Goal: Information Seeking & Learning: Find specific fact

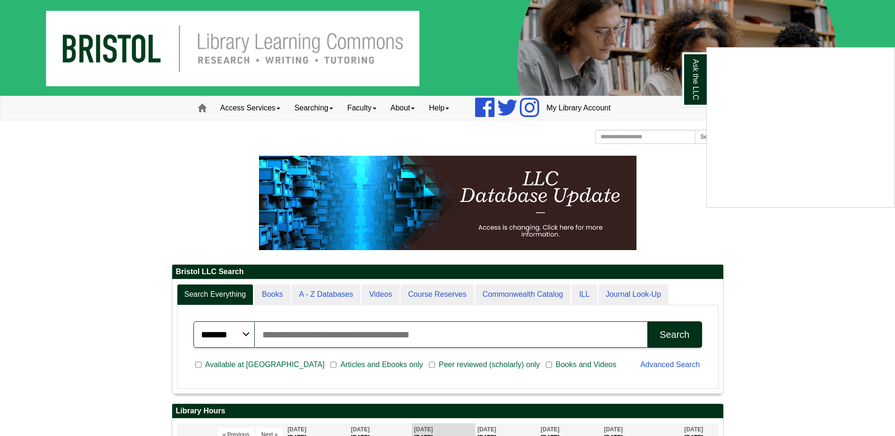
click at [269, 296] on div "Ask the LLC" at bounding box center [447, 218] width 895 height 436
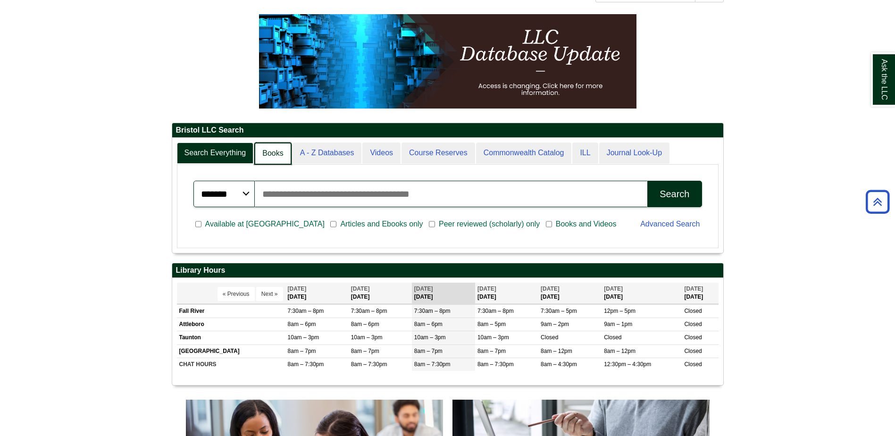
scroll to position [5, 5]
click at [278, 152] on link "Books" at bounding box center [272, 154] width 37 height 22
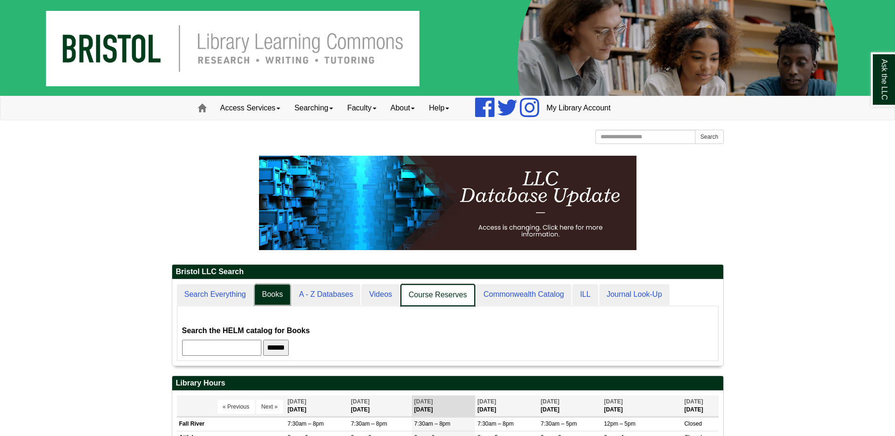
scroll to position [86, 551]
click at [419, 294] on link "Course Reserves" at bounding box center [438, 295] width 75 height 22
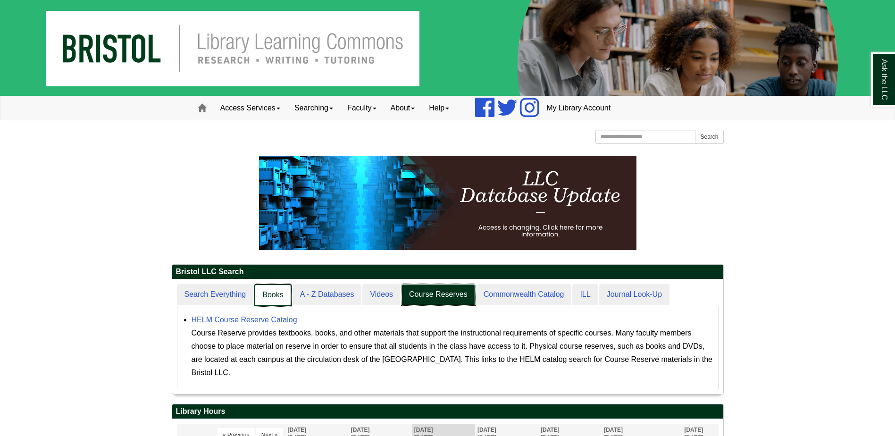
scroll to position [5, 5]
click at [276, 289] on link "Books" at bounding box center [272, 295] width 37 height 22
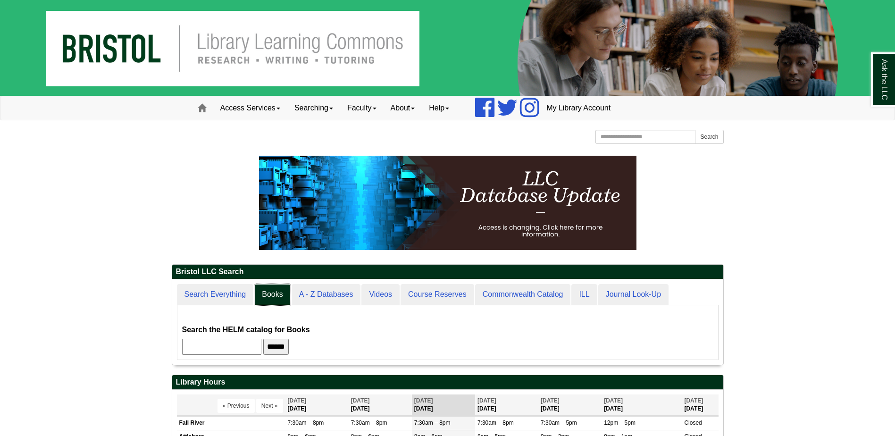
scroll to position [85, 551]
click at [231, 344] on input "text" at bounding box center [221, 347] width 79 height 16
type input "*********"
click at [263, 339] on input "******" at bounding box center [275, 347] width 25 height 16
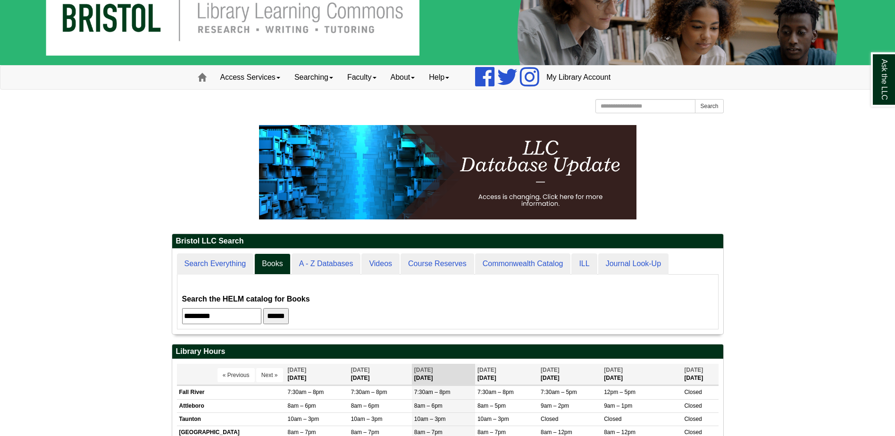
scroll to position [47, 0]
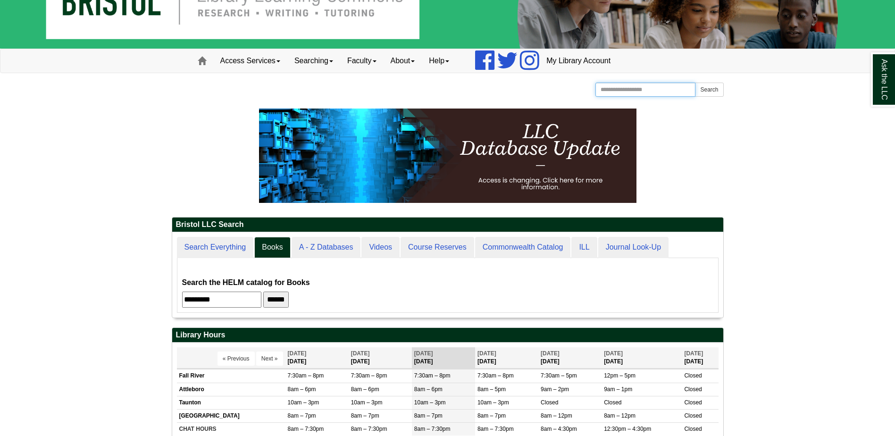
click at [626, 94] on input "Search the Website" at bounding box center [646, 90] width 101 height 14
type input "**********"
click at [695, 83] on button "Search" at bounding box center [709, 90] width 28 height 14
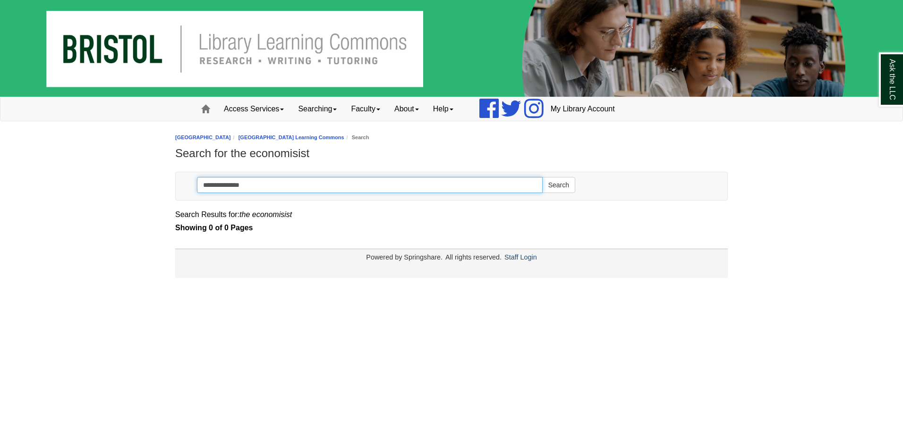
click at [269, 191] on input "**********" at bounding box center [370, 185] width 346 height 16
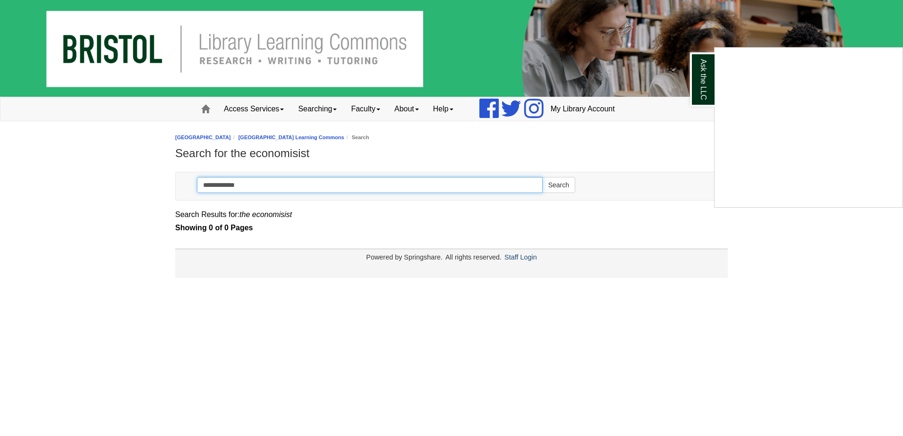
click at [542, 177] on button "Search" at bounding box center [558, 185] width 33 height 16
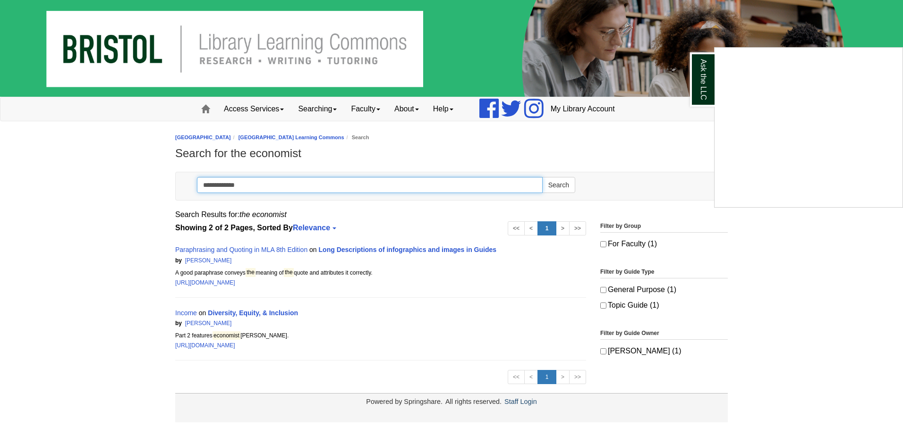
type input "**********"
click at [542, 177] on button "Search" at bounding box center [558, 185] width 33 height 16
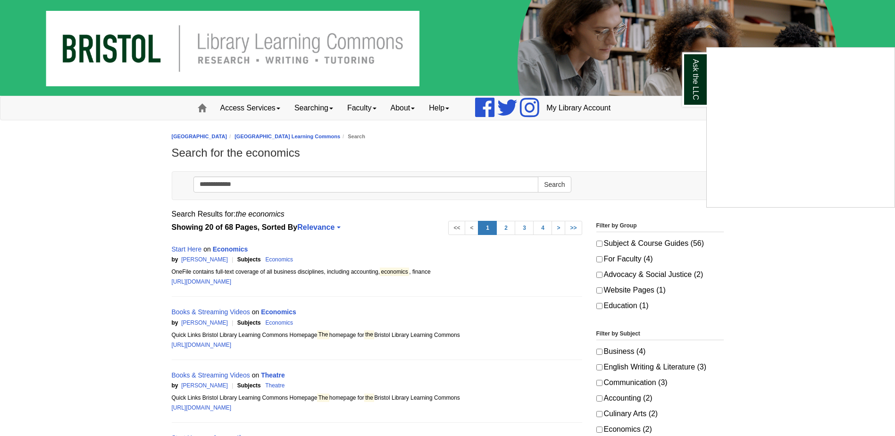
click at [554, 193] on div "Ask the LLC" at bounding box center [447, 218] width 895 height 436
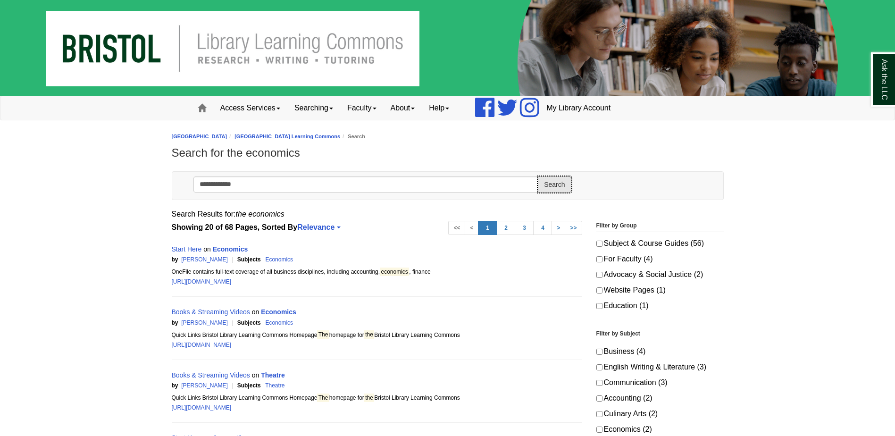
click at [554, 180] on button "Search" at bounding box center [554, 185] width 33 height 16
drag, startPoint x: 287, startPoint y: 181, endPoint x: 184, endPoint y: 169, distance: 103.2
click at [201, 110] on span at bounding box center [202, 108] width 8 height 8
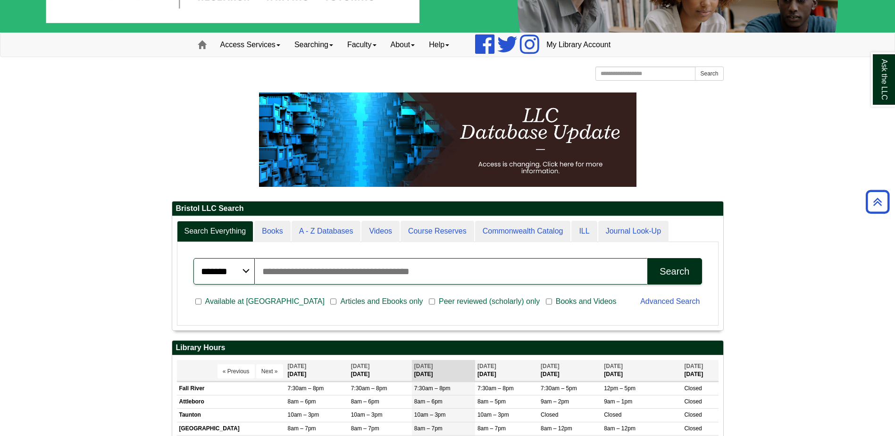
scroll to position [62, 0]
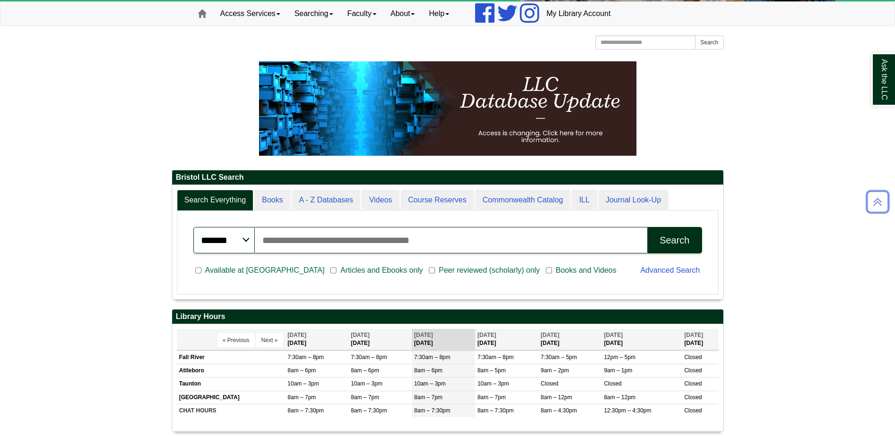
scroll to position [47, 0]
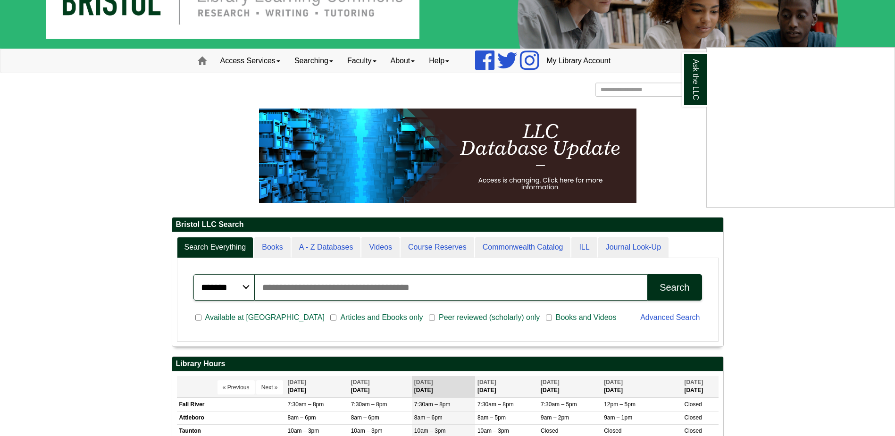
click at [360, 284] on div "Ask the LLC" at bounding box center [447, 218] width 895 height 436
click at [331, 289] on input "Search articles, books, journals & more" at bounding box center [451, 287] width 393 height 26
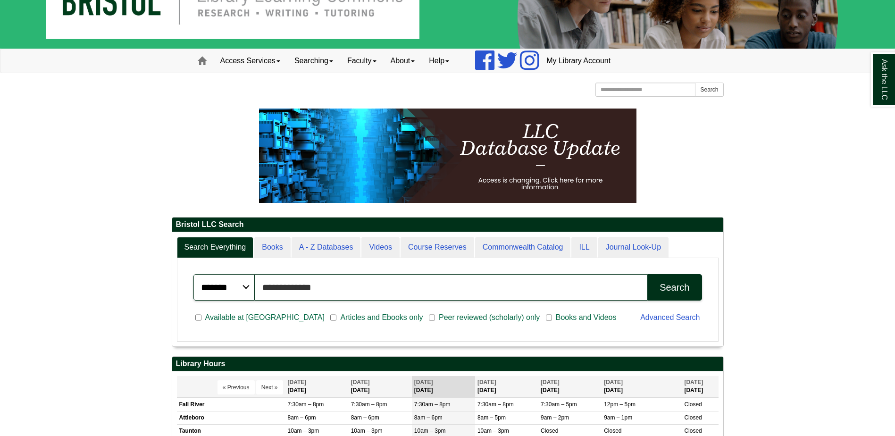
type input "**********"
click at [648, 274] on button "Search" at bounding box center [675, 287] width 54 height 26
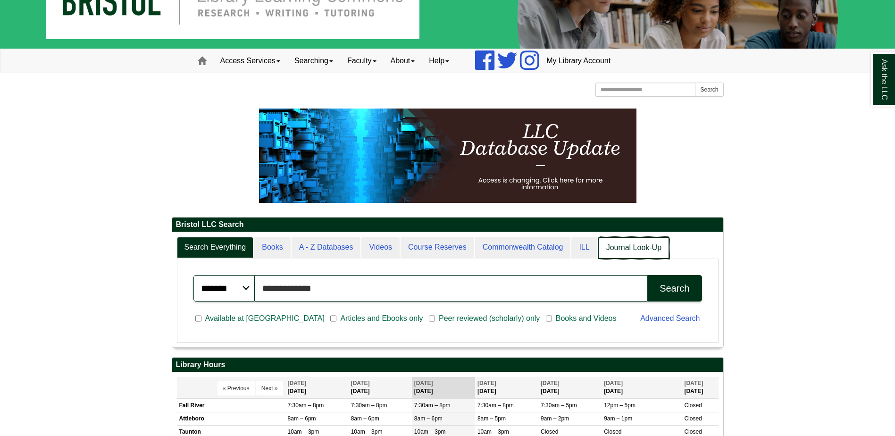
scroll to position [5, 5]
click at [632, 243] on link "Journal Look-Up" at bounding box center [634, 248] width 71 height 22
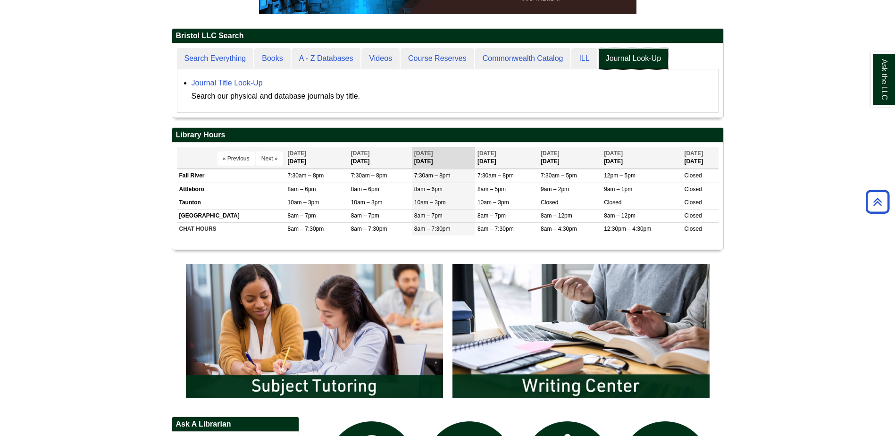
scroll to position [189, 0]
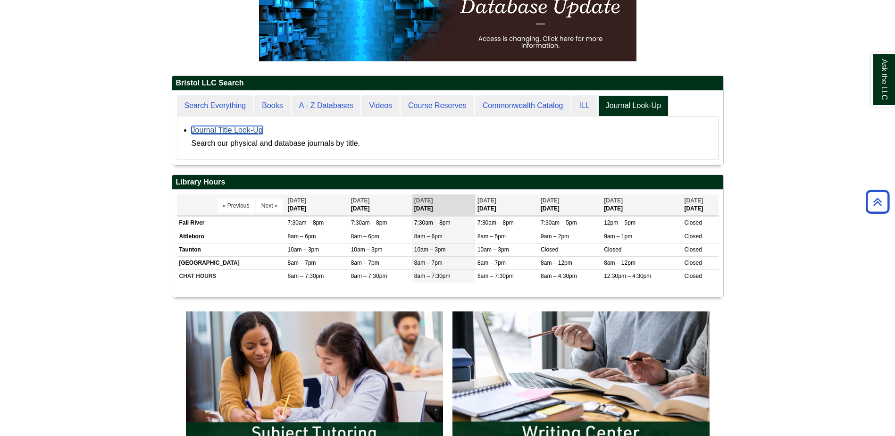
click at [234, 127] on link "Journal Title Look-Up" at bounding box center [227, 130] width 71 height 8
